Goal: Navigation & Orientation: Find specific page/section

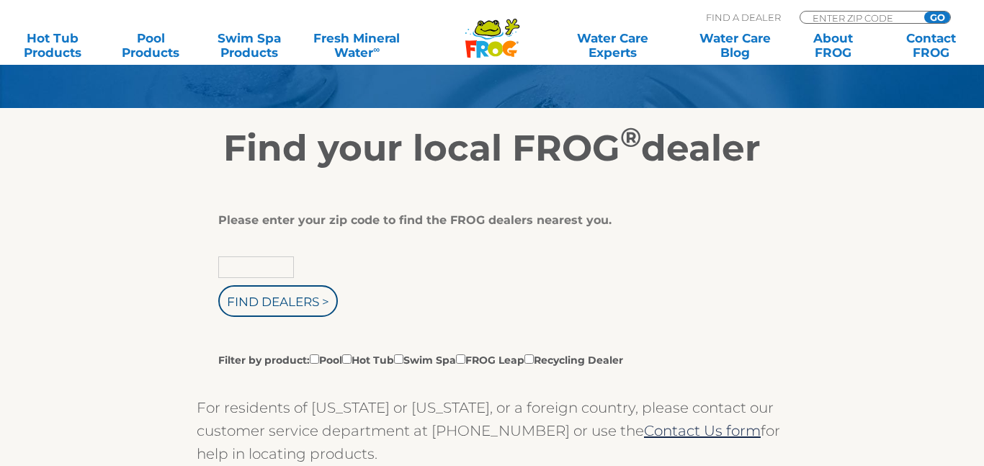
click at [241, 269] on input "text" at bounding box center [256, 267] width 76 height 22
type input "34951"
click at [264, 301] on input "Find Dealers >" at bounding box center [278, 301] width 120 height 32
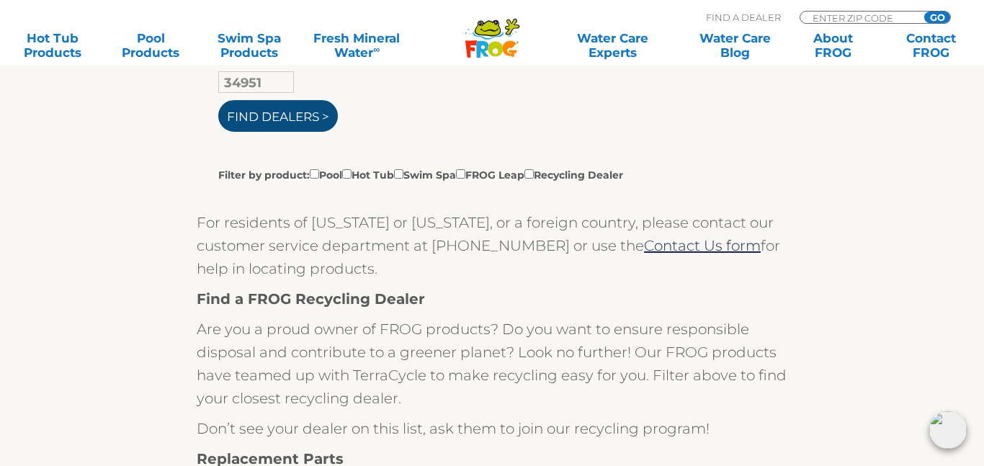
scroll to position [411, 0]
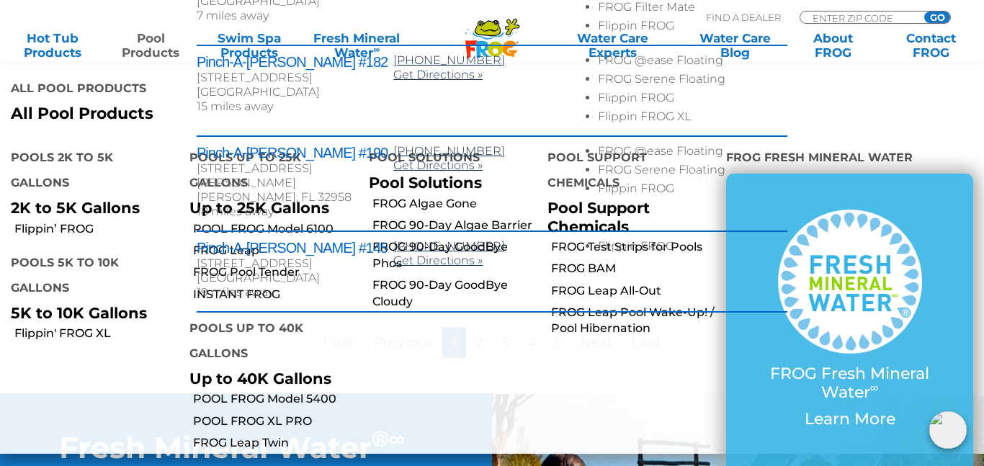
scroll to position [823, 0]
